Goal: Task Accomplishment & Management: Manage account settings

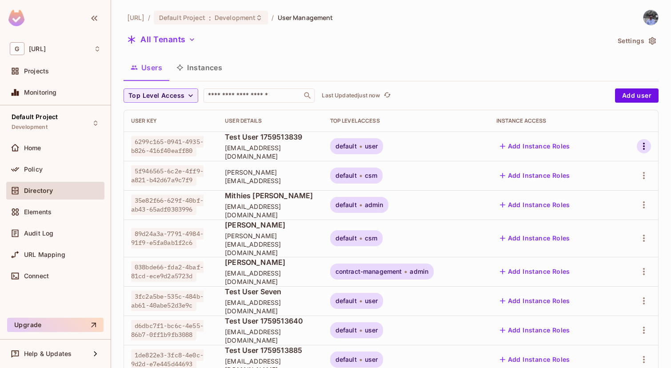
click at [641, 145] on icon "button" at bounding box center [643, 146] width 11 height 11
click at [584, 222] on span "Delete User" at bounding box center [604, 225] width 40 height 14
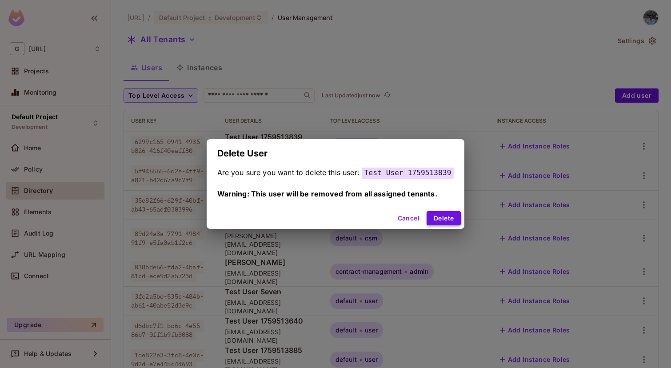
click at [436, 214] on button "Delete" at bounding box center [443, 218] width 34 height 14
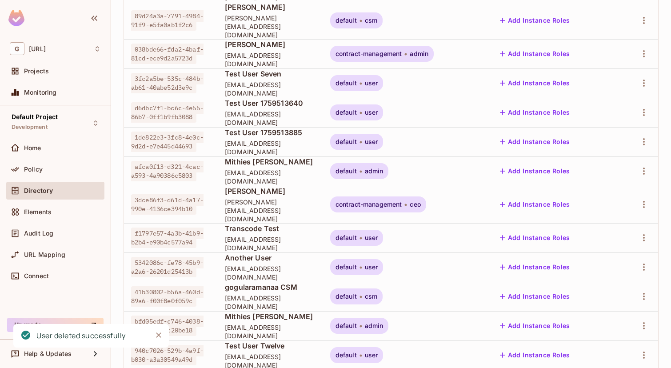
scroll to position [194, 0]
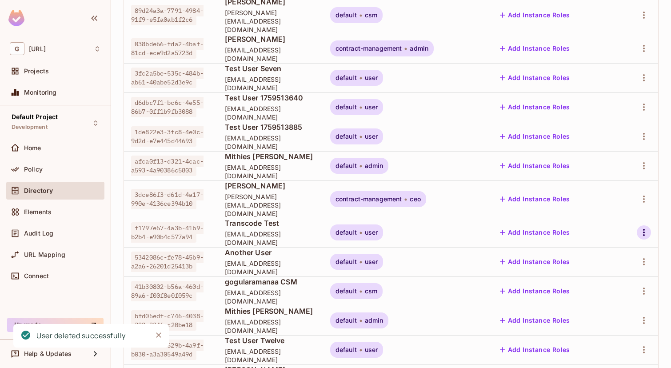
click at [643, 229] on icon "button" at bounding box center [644, 232] width 2 height 7
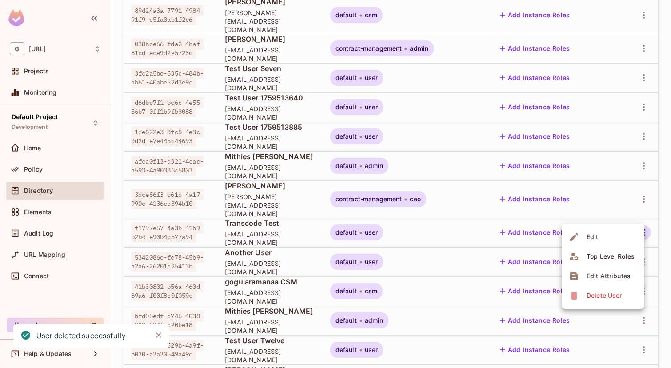
click at [583, 301] on div "Delete User" at bounding box center [597, 295] width 56 height 14
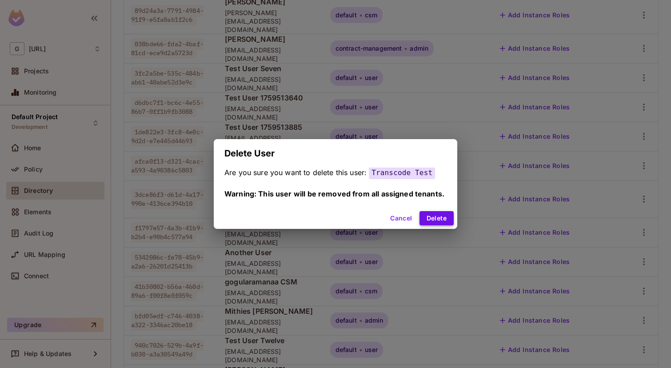
click at [439, 220] on button "Delete" at bounding box center [436, 218] width 34 height 14
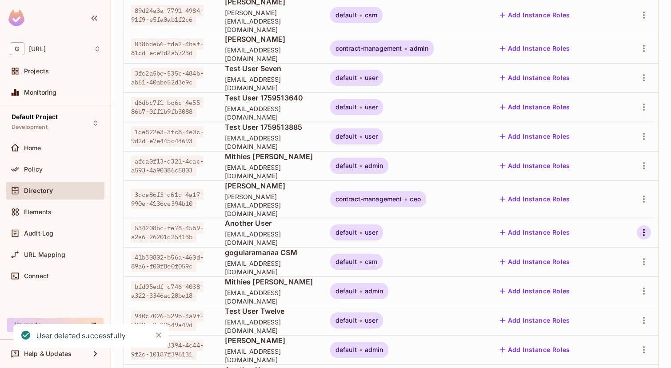
click at [644, 227] on icon "button" at bounding box center [643, 232] width 11 height 11
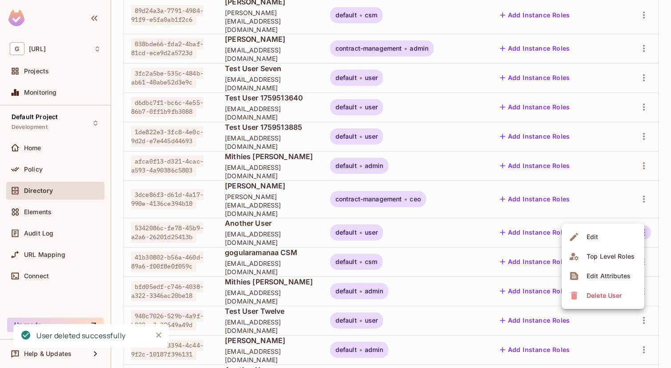
click at [573, 289] on div "Delete User" at bounding box center [597, 295] width 56 height 14
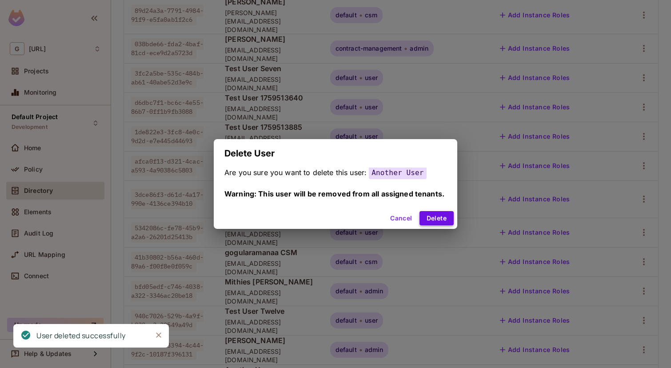
click at [430, 214] on button "Delete" at bounding box center [436, 218] width 34 height 14
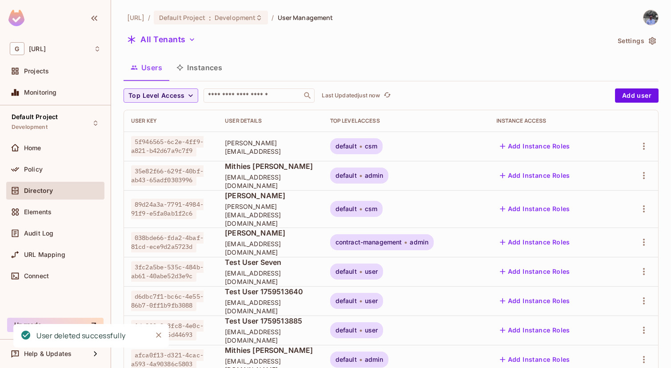
scroll to position [31, 0]
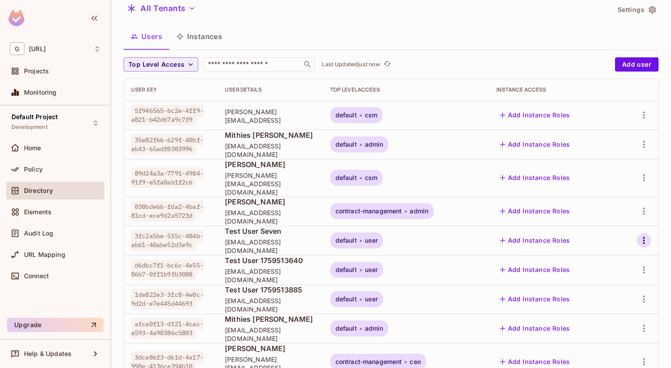
click at [641, 235] on icon "button" at bounding box center [643, 240] width 11 height 11
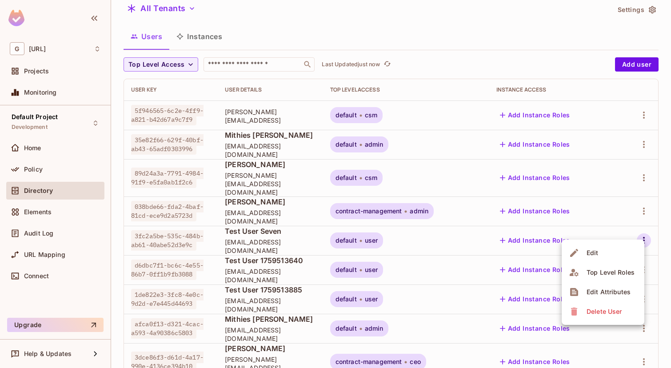
click at [601, 304] on span "Delete User" at bounding box center [604, 311] width 40 height 14
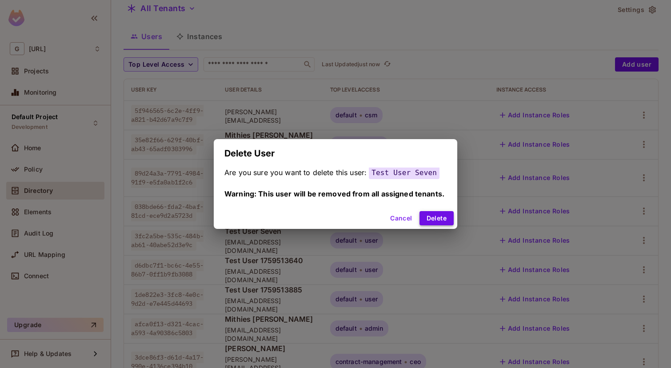
click at [437, 213] on button "Delete" at bounding box center [436, 218] width 34 height 14
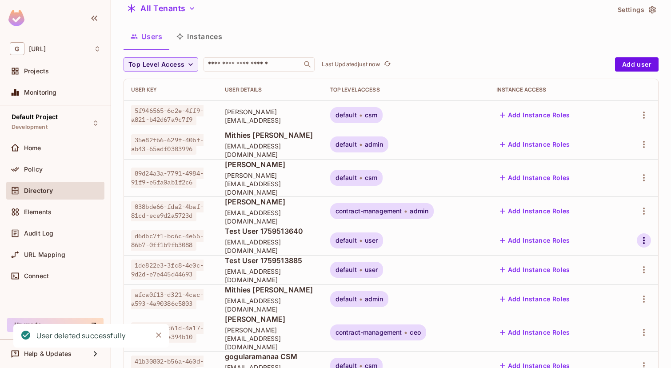
click at [640, 235] on icon "button" at bounding box center [643, 240] width 11 height 11
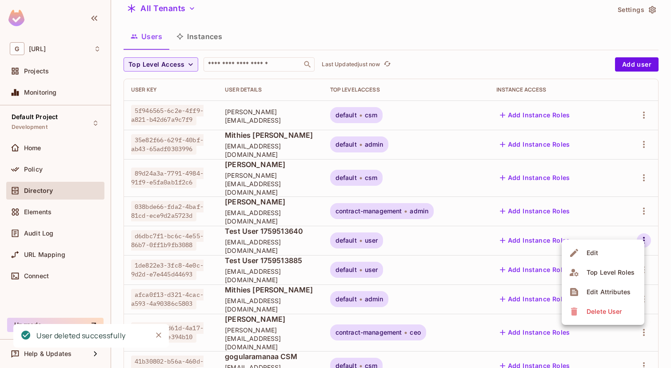
click at [577, 312] on icon at bounding box center [574, 311] width 11 height 11
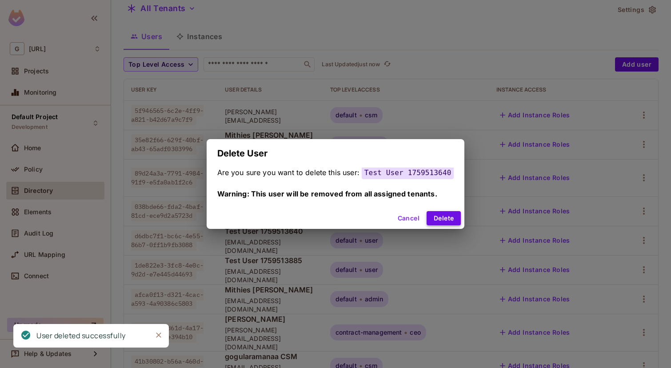
click at [437, 218] on button "Delete" at bounding box center [443, 218] width 34 height 14
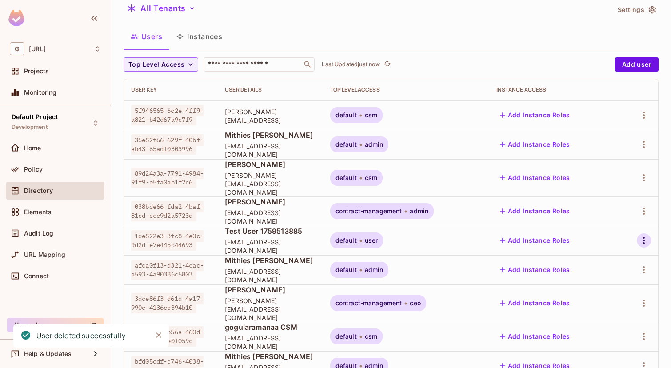
click at [642, 237] on icon "button" at bounding box center [643, 240] width 11 height 11
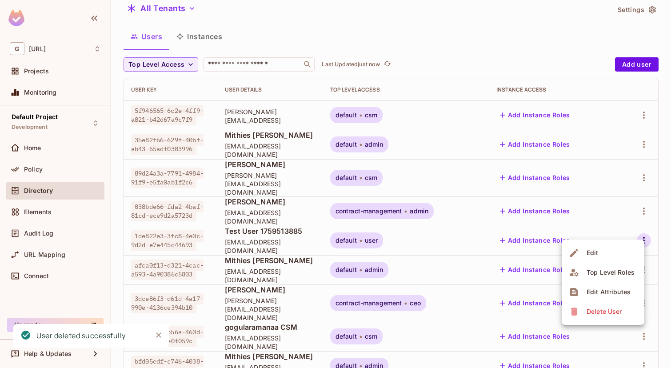
click at [595, 310] on div "Delete User" at bounding box center [603, 311] width 35 height 9
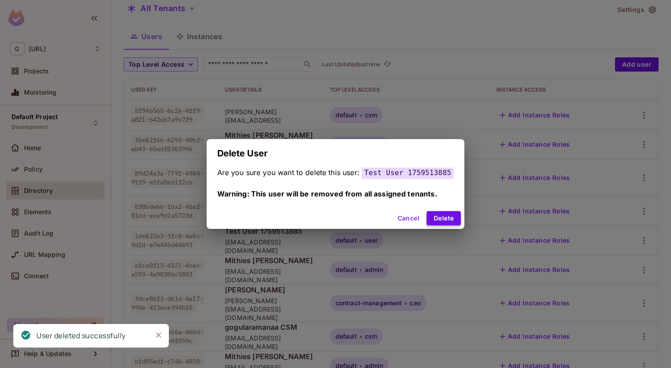
click at [441, 216] on button "Delete" at bounding box center [443, 218] width 34 height 14
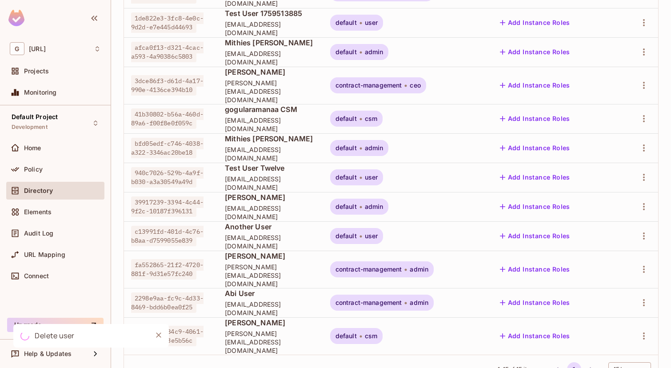
scroll to position [253, 0]
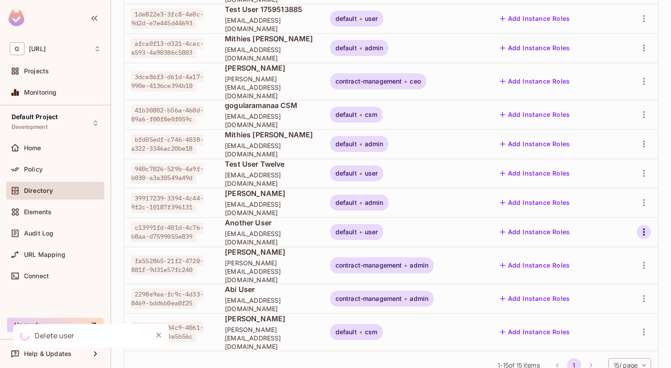
click at [646, 227] on icon "button" at bounding box center [643, 232] width 11 height 11
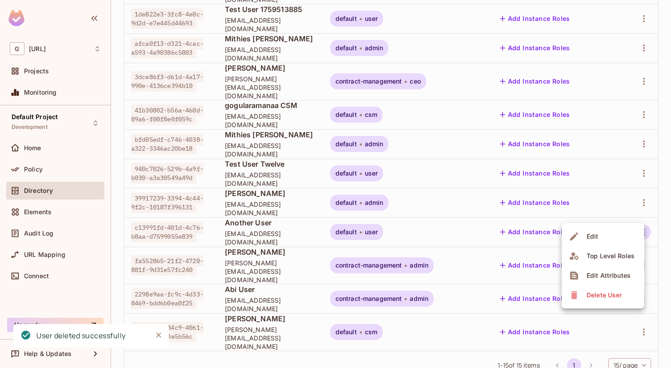
scroll to position [223, 0]
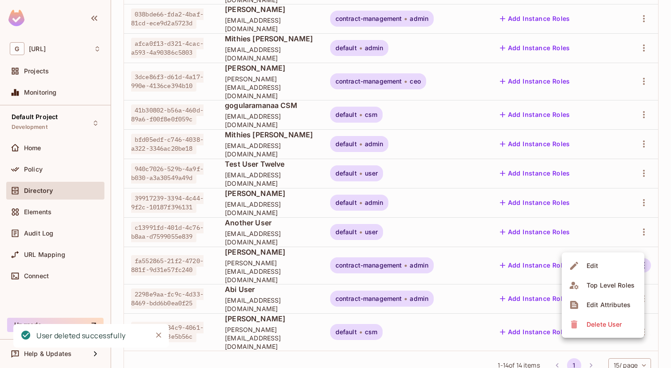
click at [593, 318] on span "Delete User" at bounding box center [604, 324] width 40 height 14
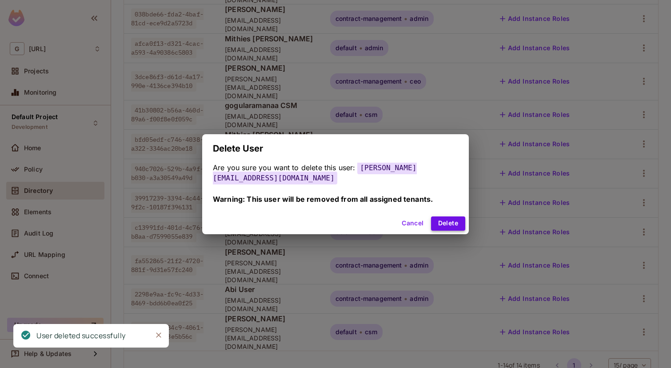
click at [434, 216] on button "Delete" at bounding box center [448, 223] width 34 height 14
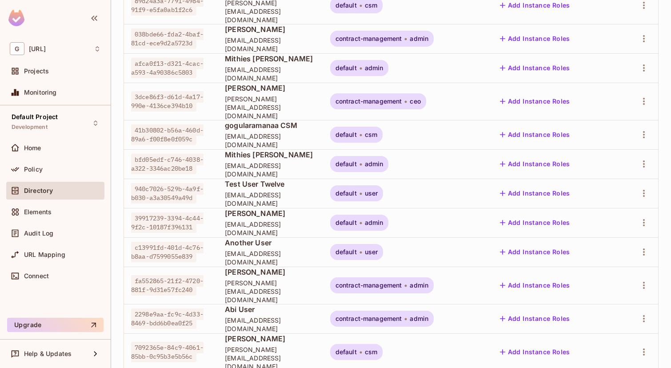
scroll to position [215, 0]
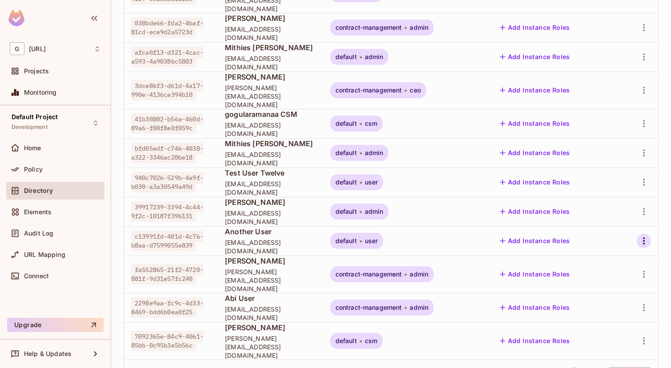
click at [639, 235] on icon "button" at bounding box center [643, 240] width 11 height 11
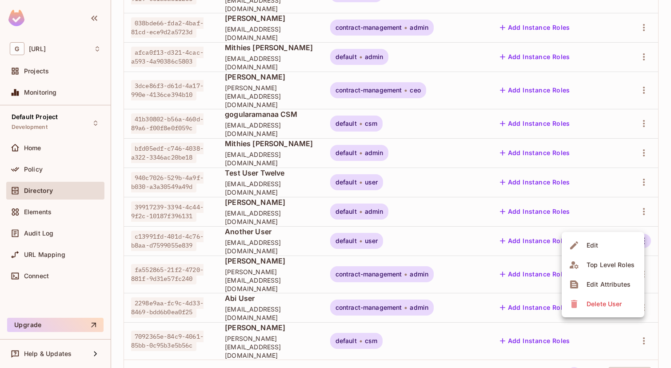
click at [588, 307] on div "Delete User" at bounding box center [603, 303] width 35 height 9
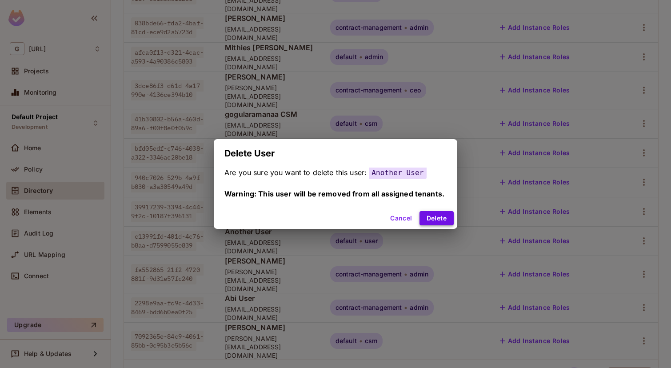
click at [443, 217] on button "Delete" at bounding box center [436, 218] width 34 height 14
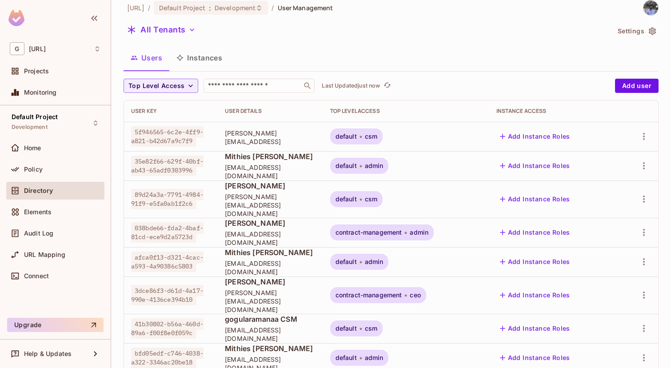
scroll to position [0, 0]
